Goal: Complete application form

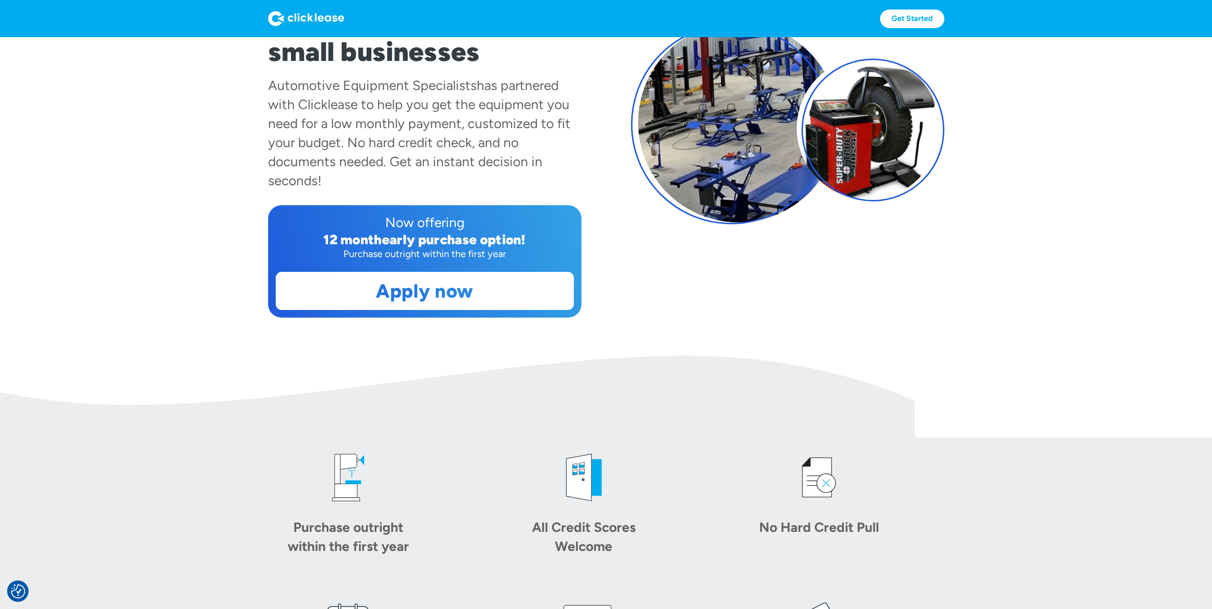
scroll to position [190, 0]
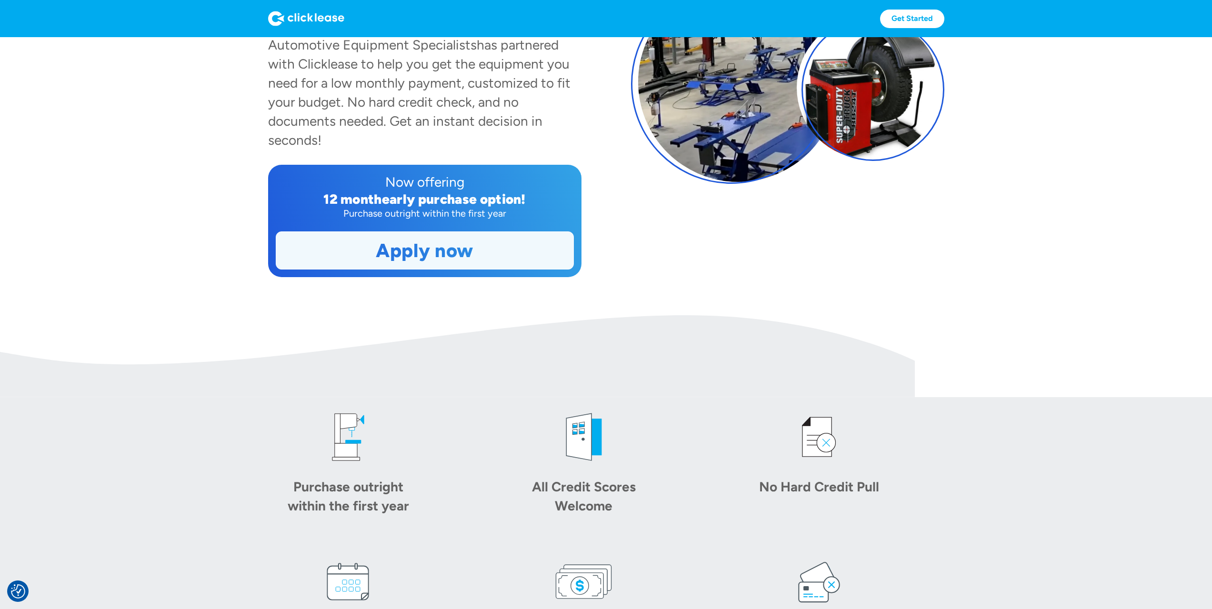
click at [393, 259] on link "Apply now" at bounding box center [424, 250] width 297 height 37
